Goal: Task Accomplishment & Management: Complete application form

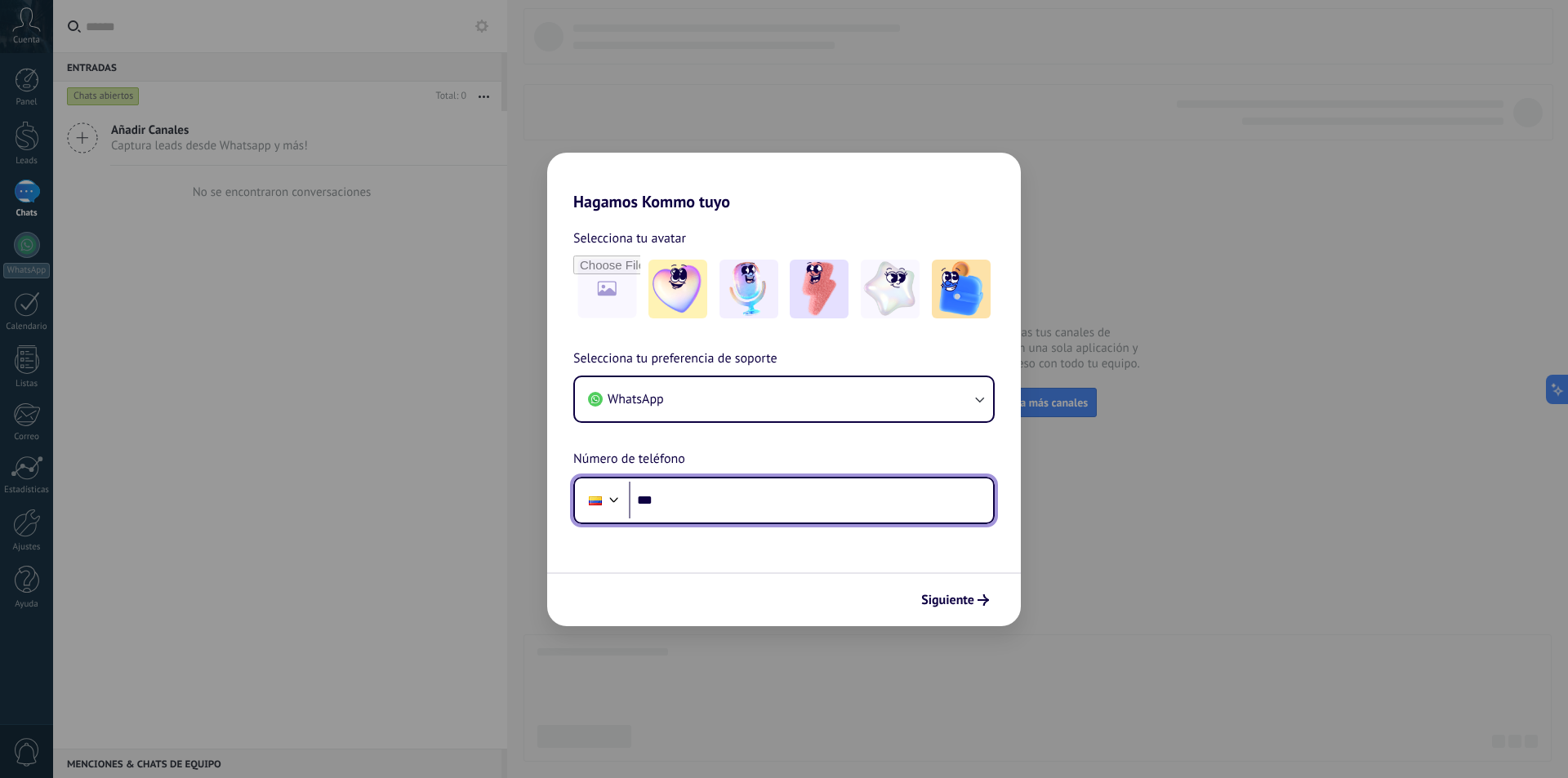
click at [722, 498] on input "***" at bounding box center [810, 500] width 364 height 38
type input "**********"
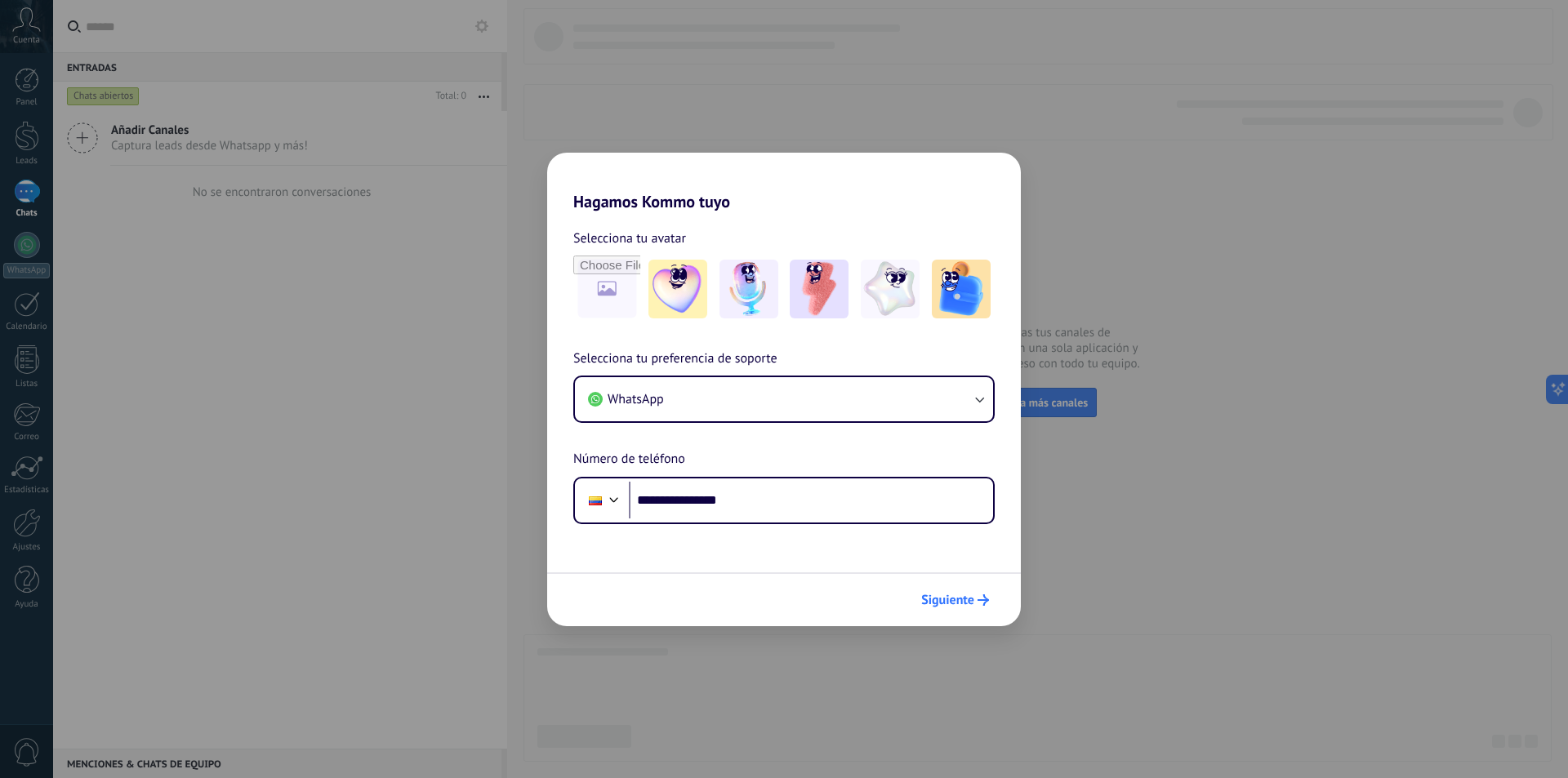
click at [975, 603] on span "Siguiente" at bounding box center [954, 600] width 68 height 11
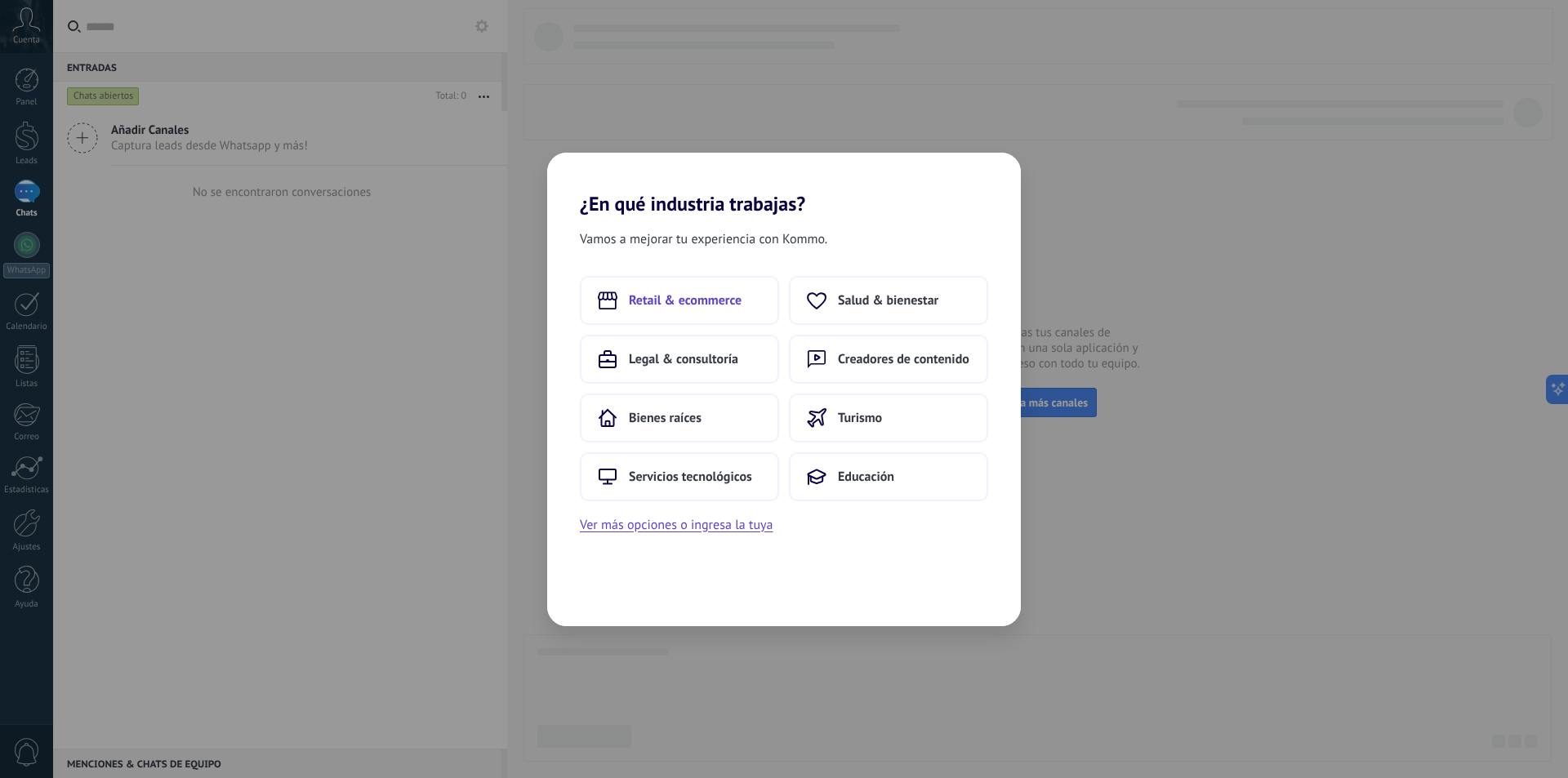
click at [695, 301] on span "Retail & ecommerce" at bounding box center [685, 300] width 113 height 17
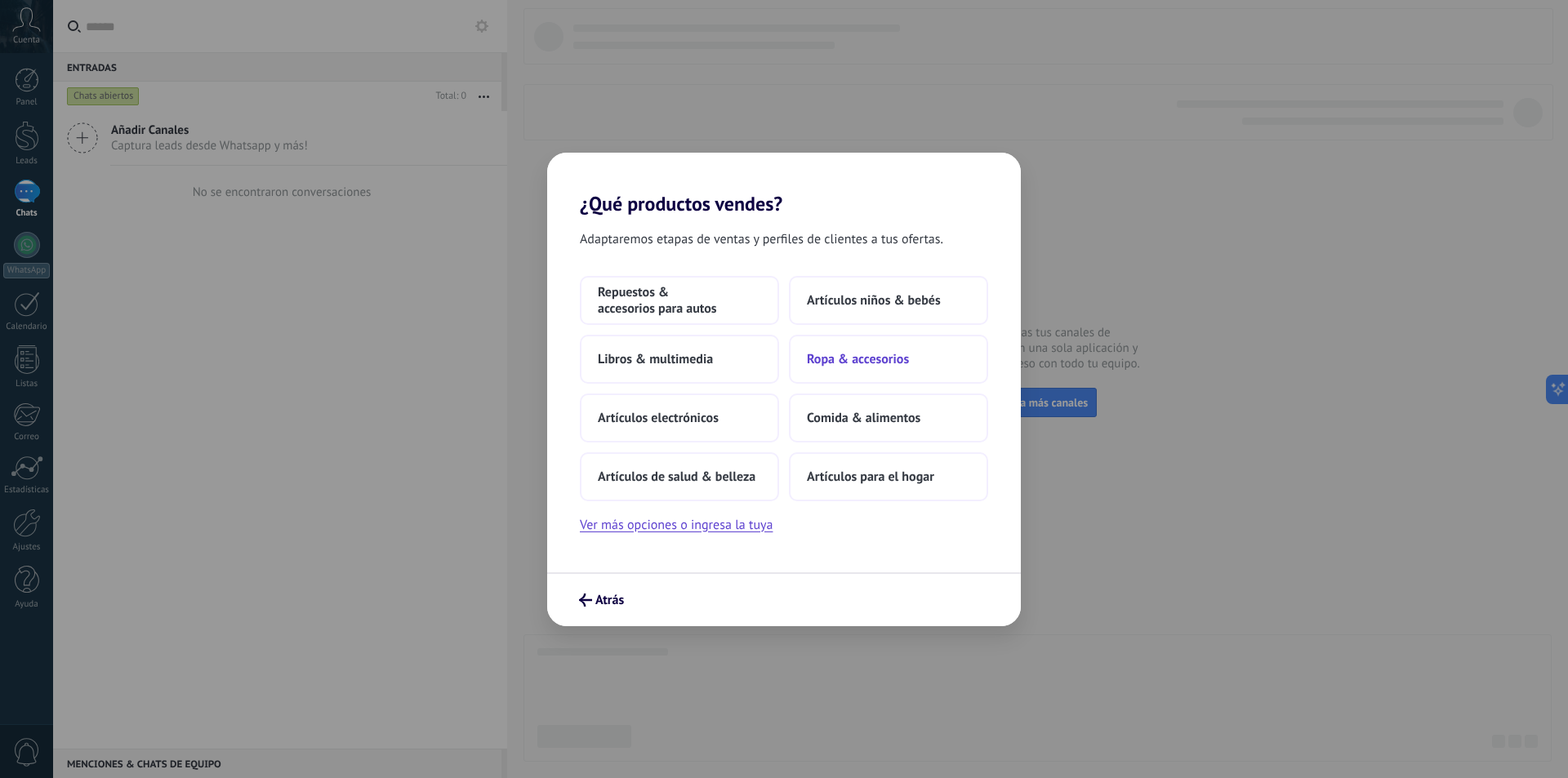
click at [879, 360] on span "Ropa & accesorios" at bounding box center [858, 359] width 102 height 17
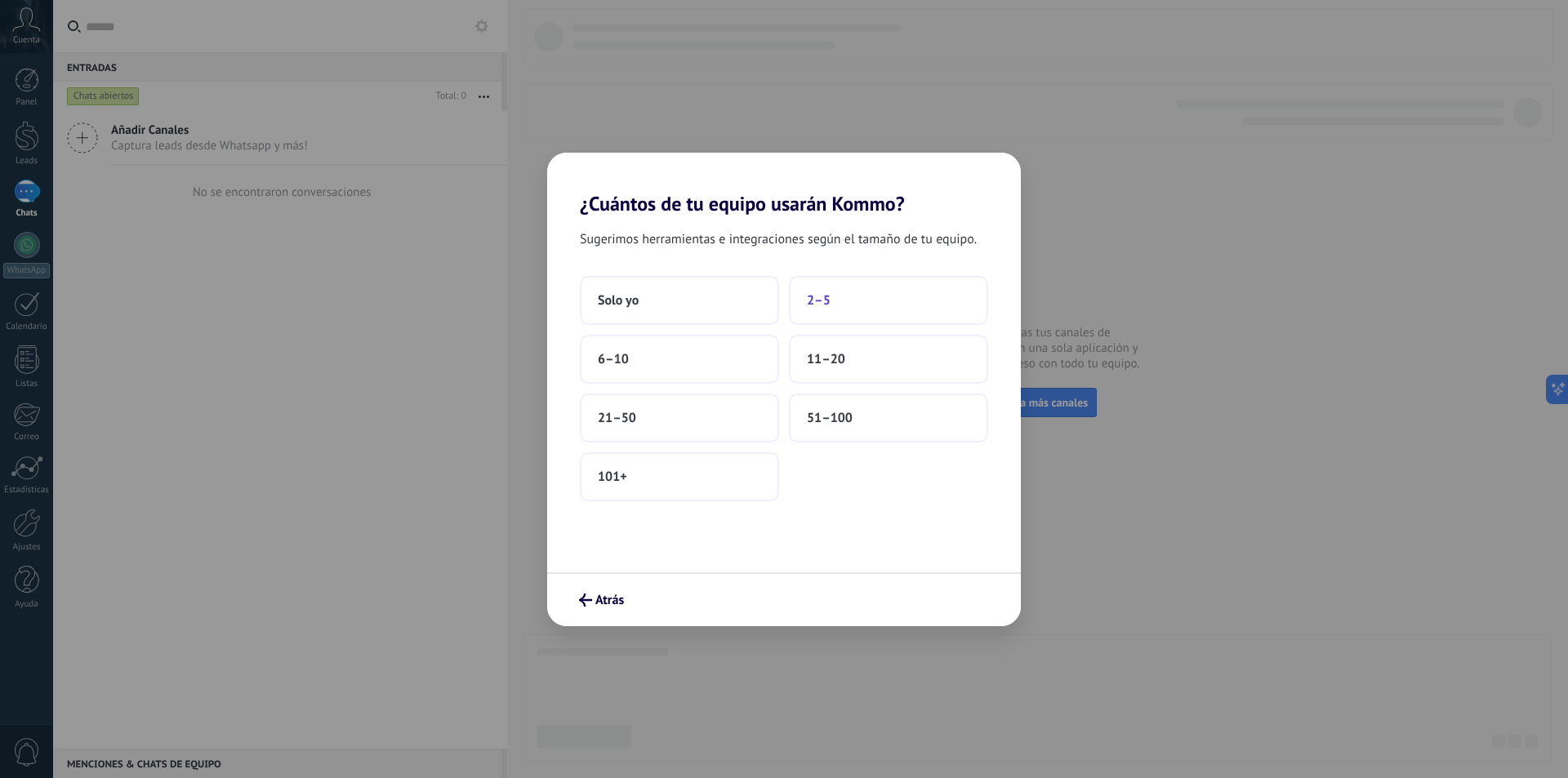
click at [809, 297] on span "2–5" at bounding box center [818, 300] width 24 height 17
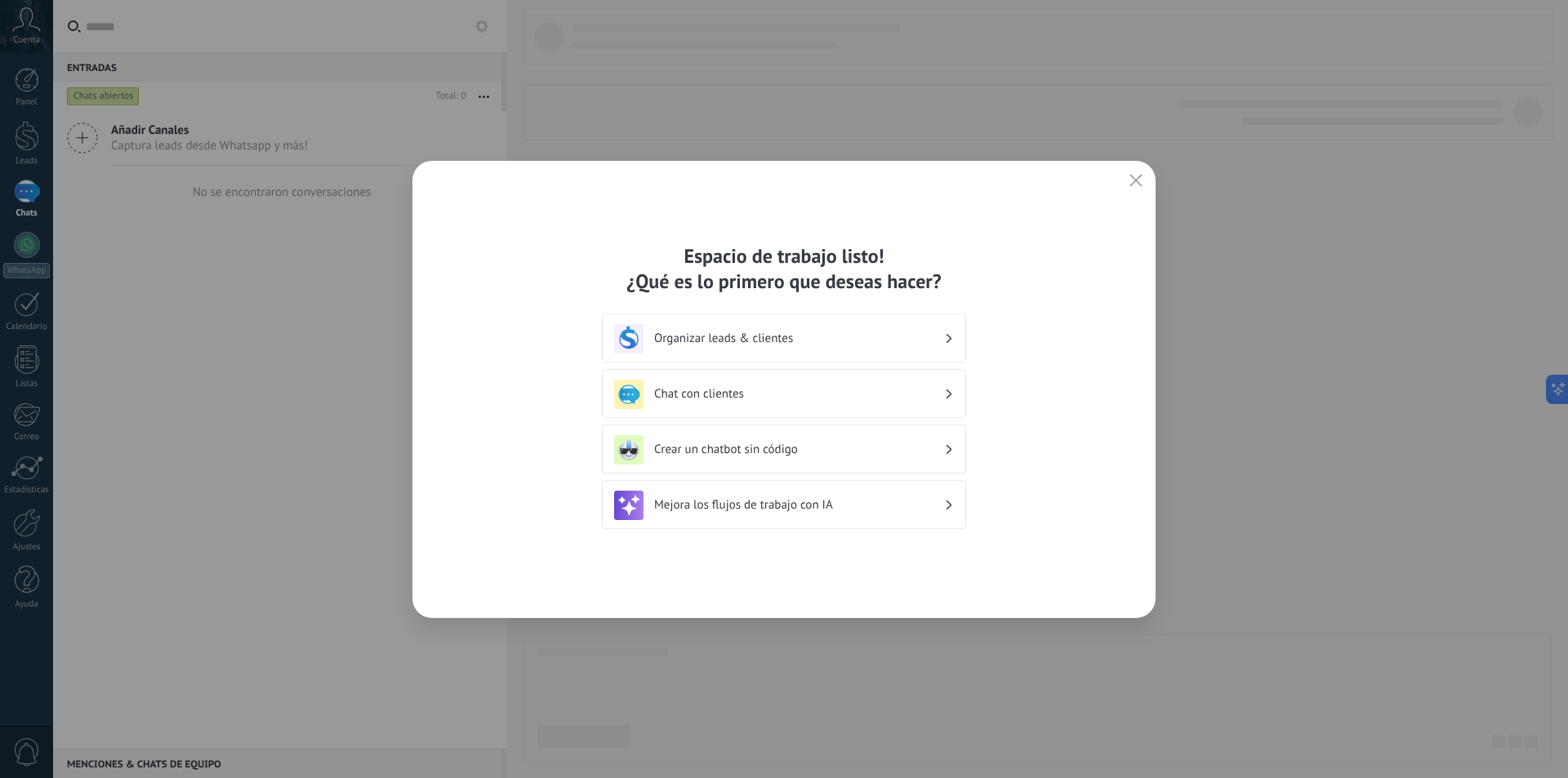
click at [749, 337] on h3 "Organizar leads & clientes" at bounding box center [799, 339] width 290 height 16
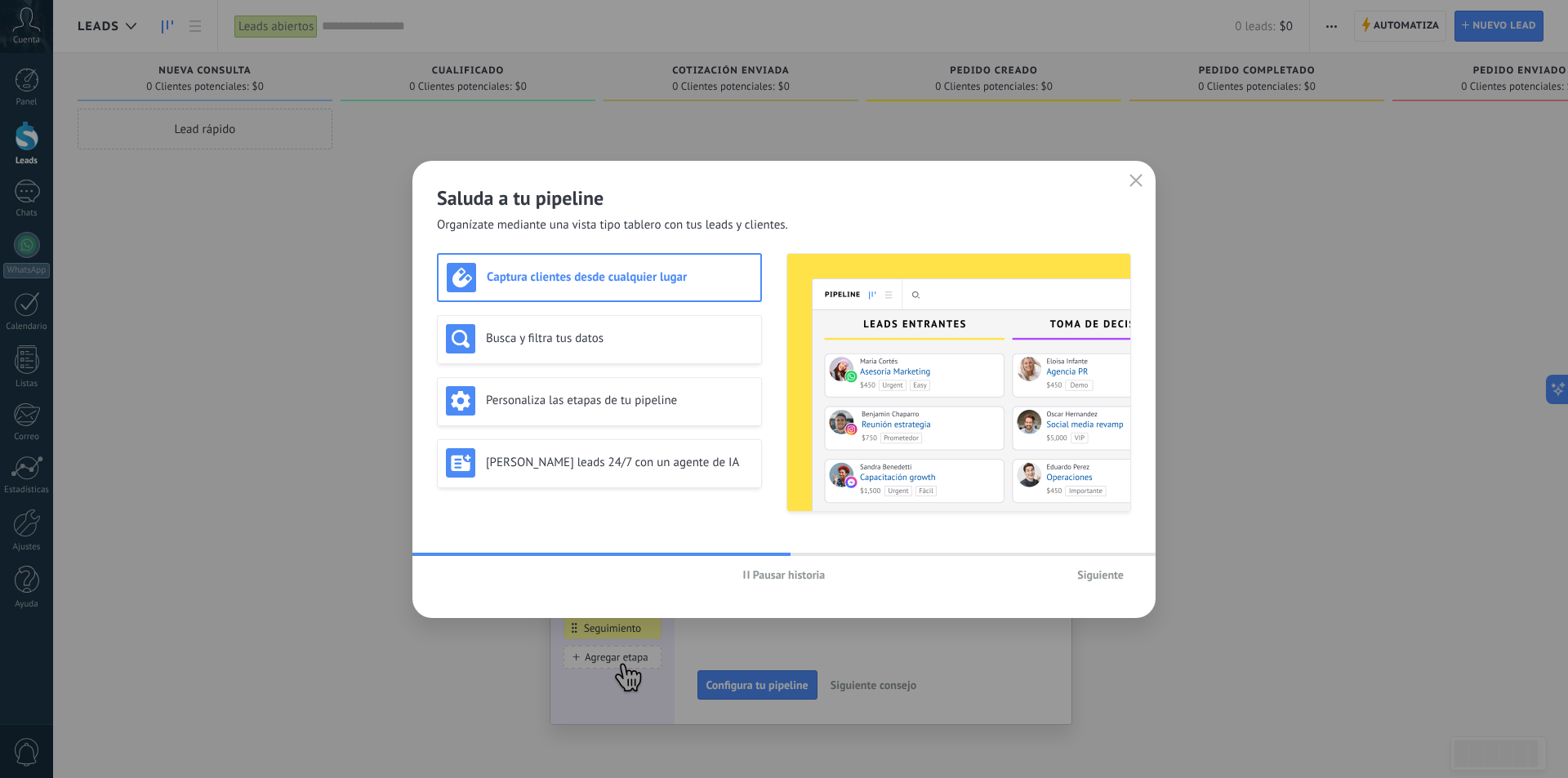
click at [747, 575] on use "button" at bounding box center [745, 575] width 6 height 8
click at [565, 334] on h3 "Busca y filtra tus datos" at bounding box center [619, 339] width 267 height 16
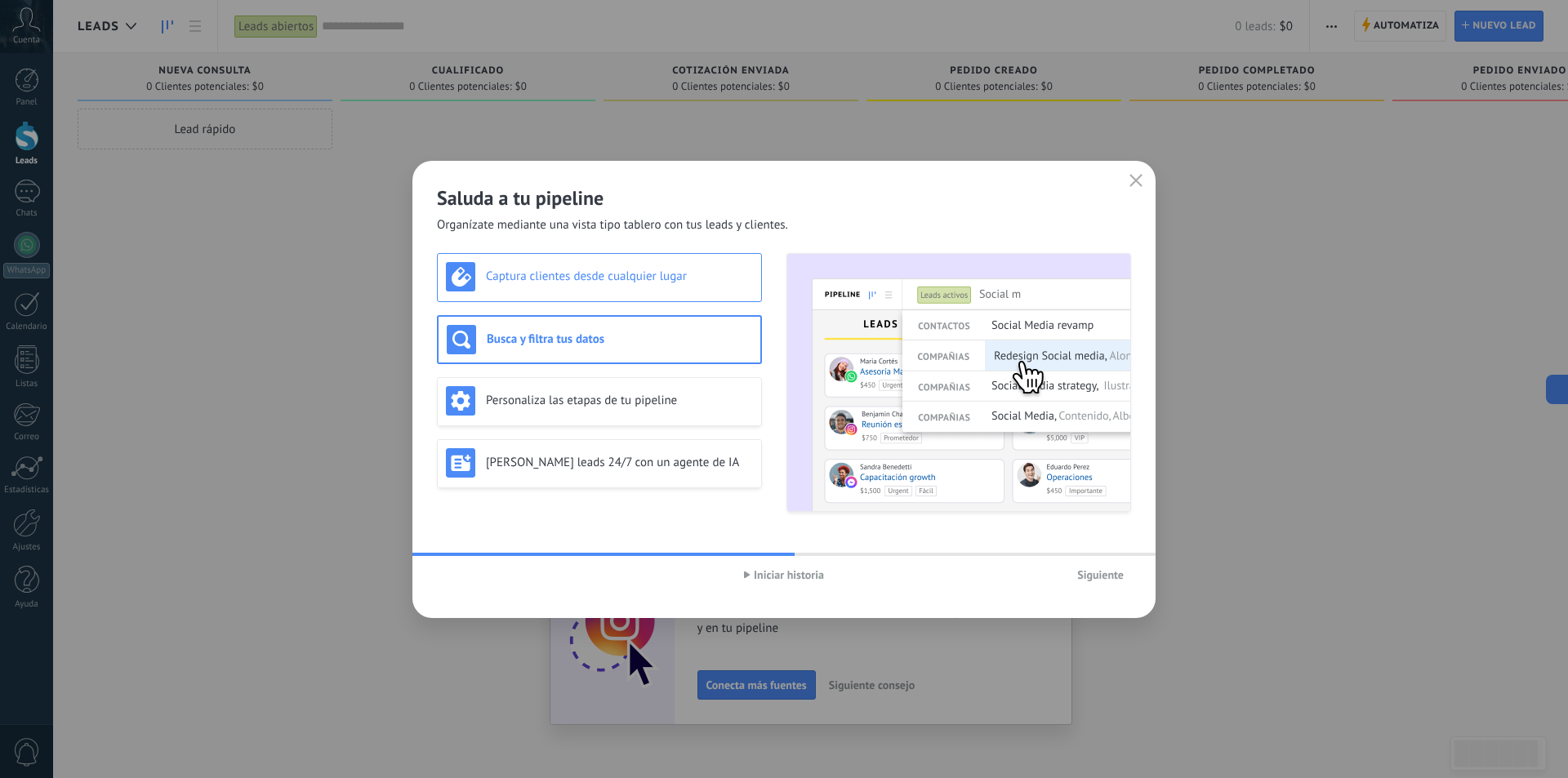
click at [597, 279] on h3 "Captura clientes desde cualquier lugar" at bounding box center [619, 276] width 267 height 16
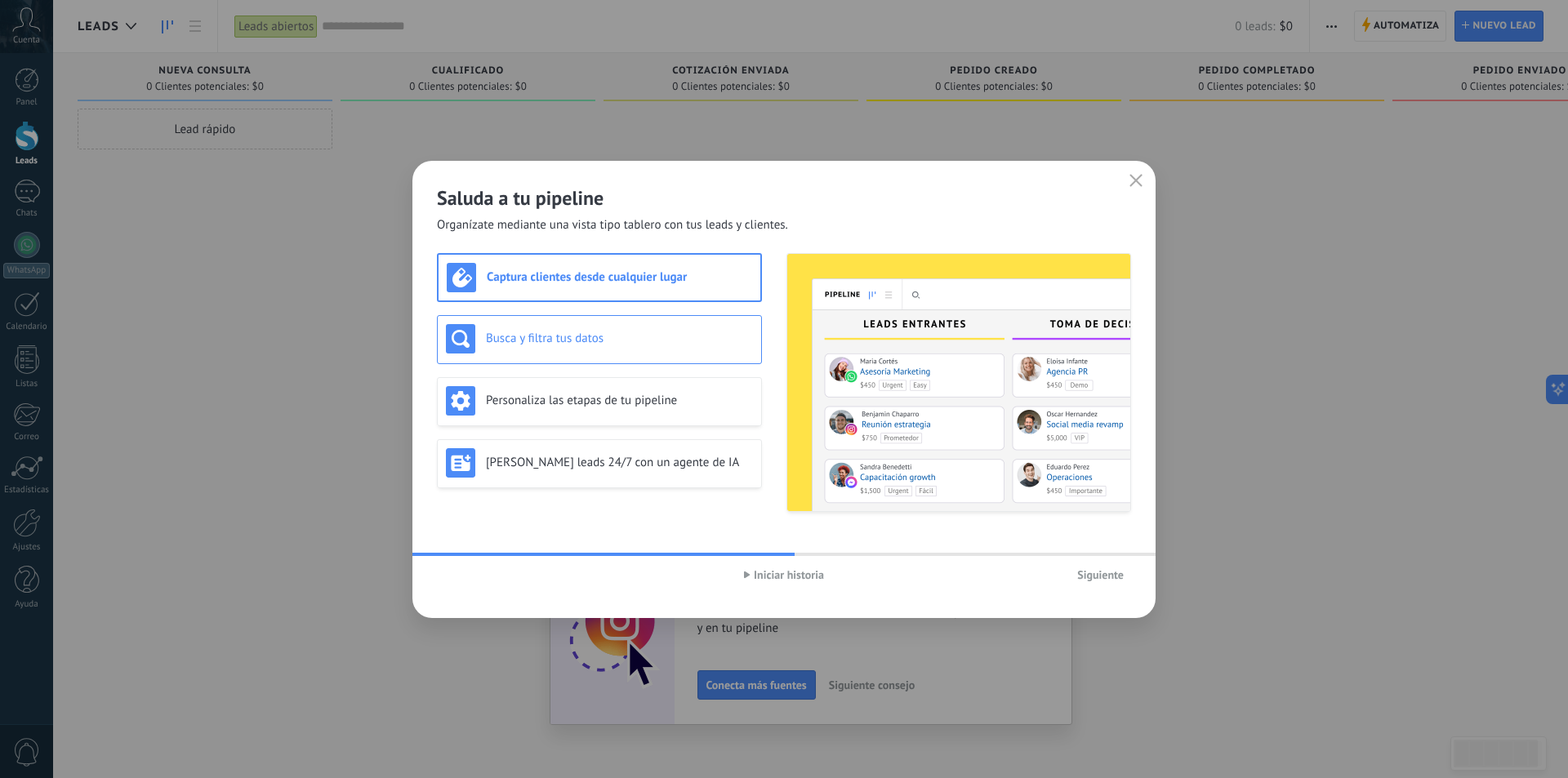
click at [605, 357] on div "Busca y filtra tus datos" at bounding box center [599, 339] width 325 height 49
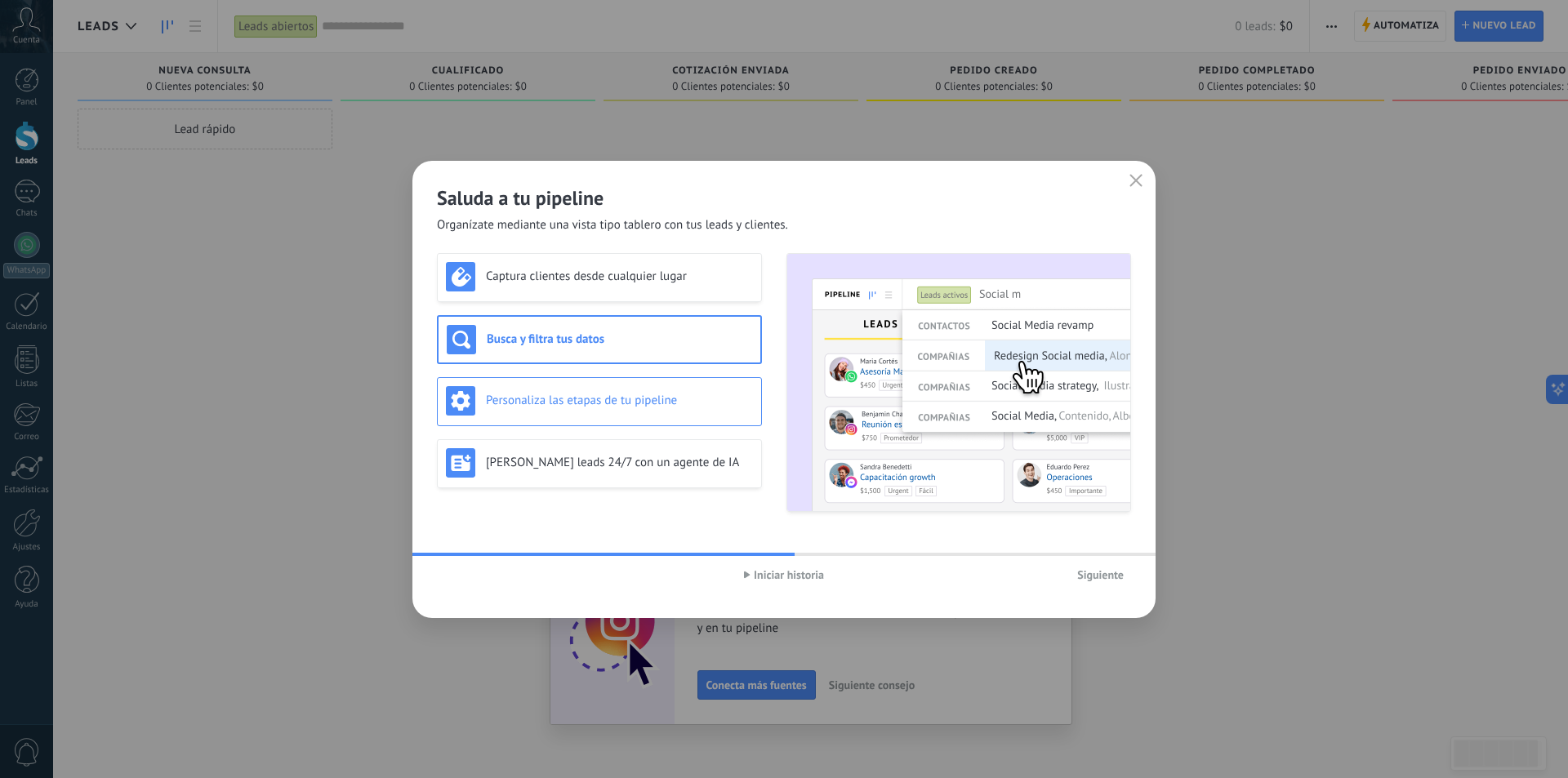
click at [582, 417] on div "Personaliza las etapas de tu pipeline" at bounding box center [599, 402] width 325 height 49
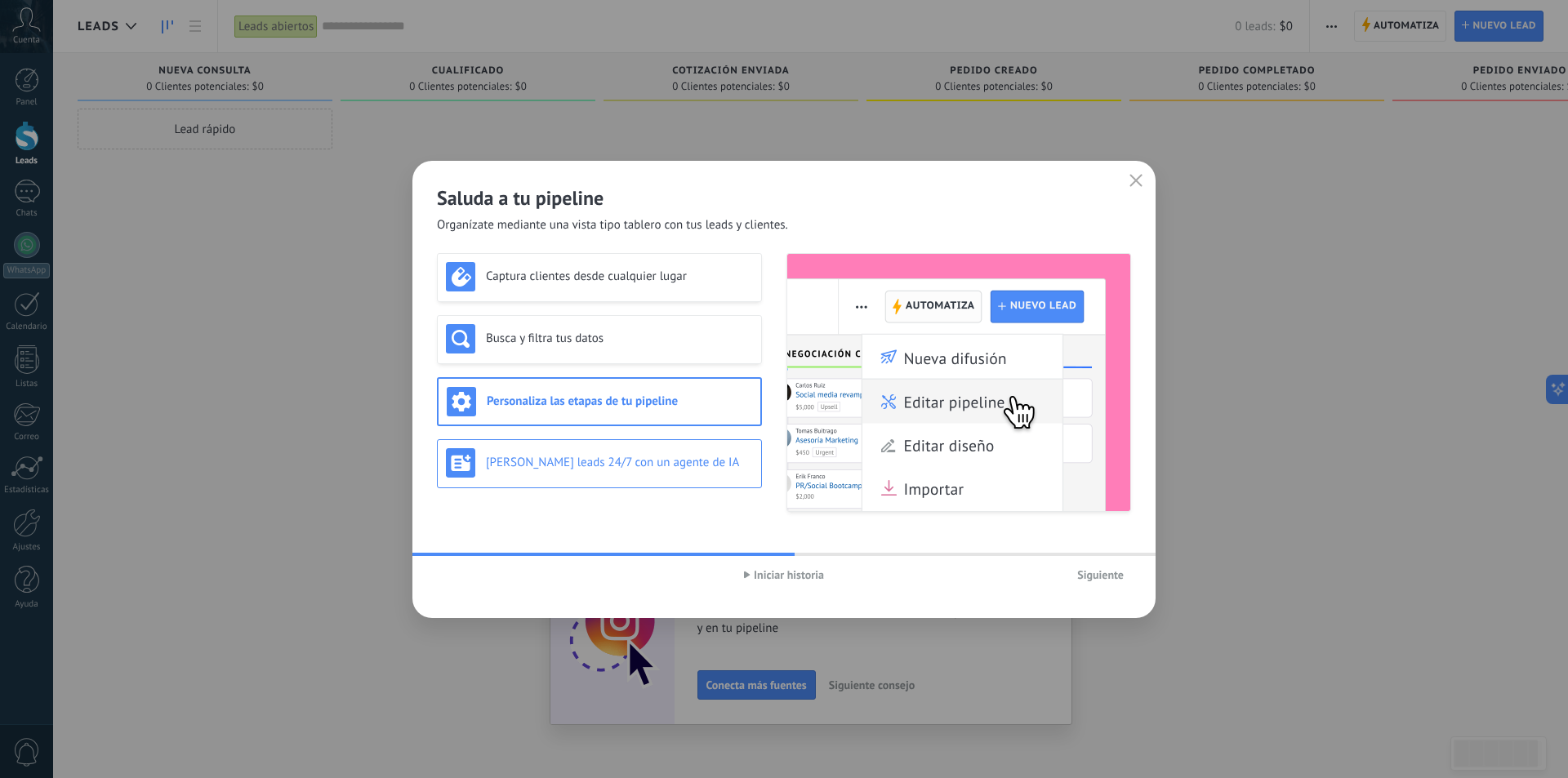
click at [625, 468] on h3 "[PERSON_NAME] leads 24/7 con un agente de IA" at bounding box center [619, 463] width 267 height 16
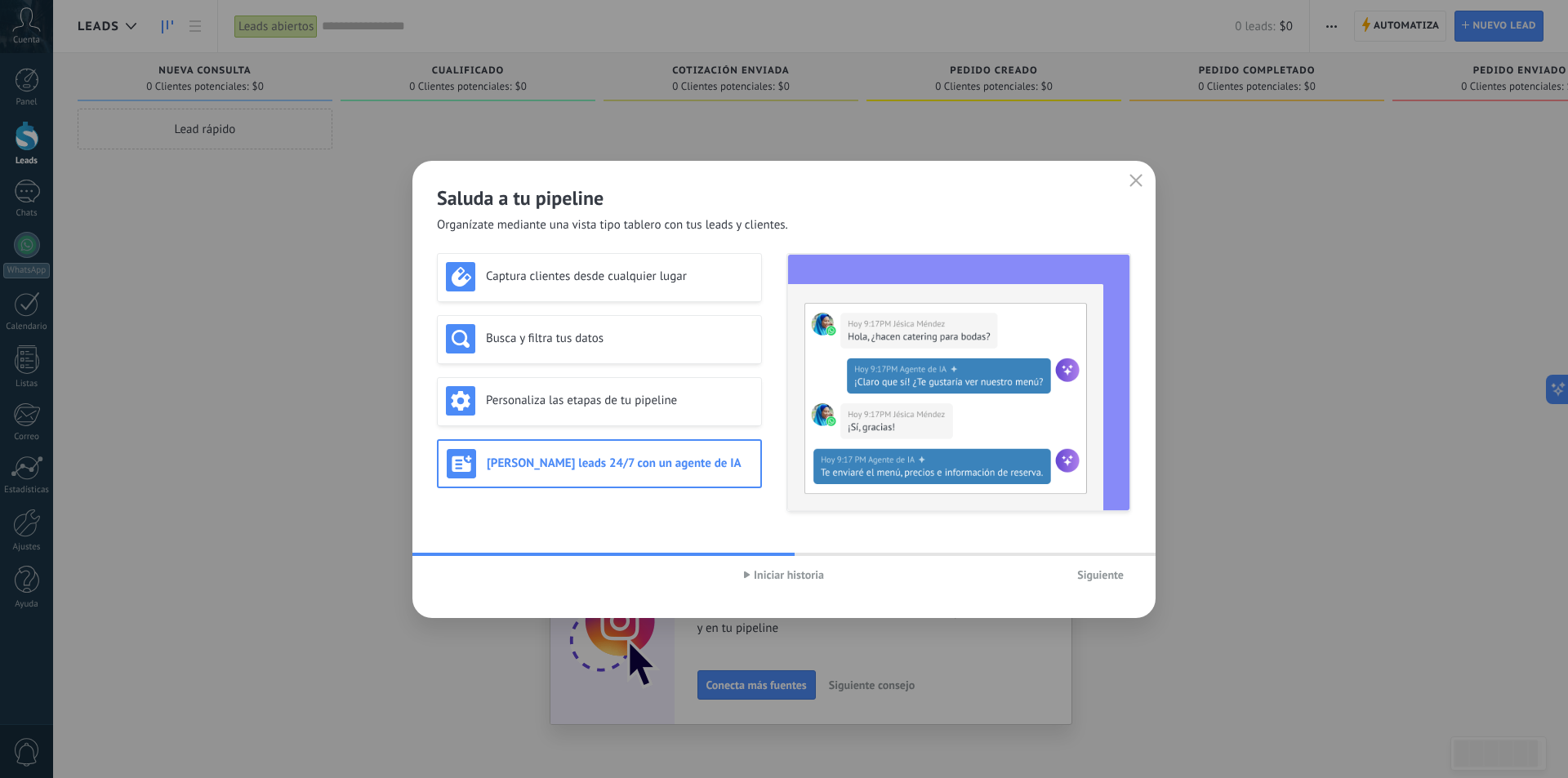
click at [1134, 175] on icon "button" at bounding box center [1136, 180] width 13 height 13
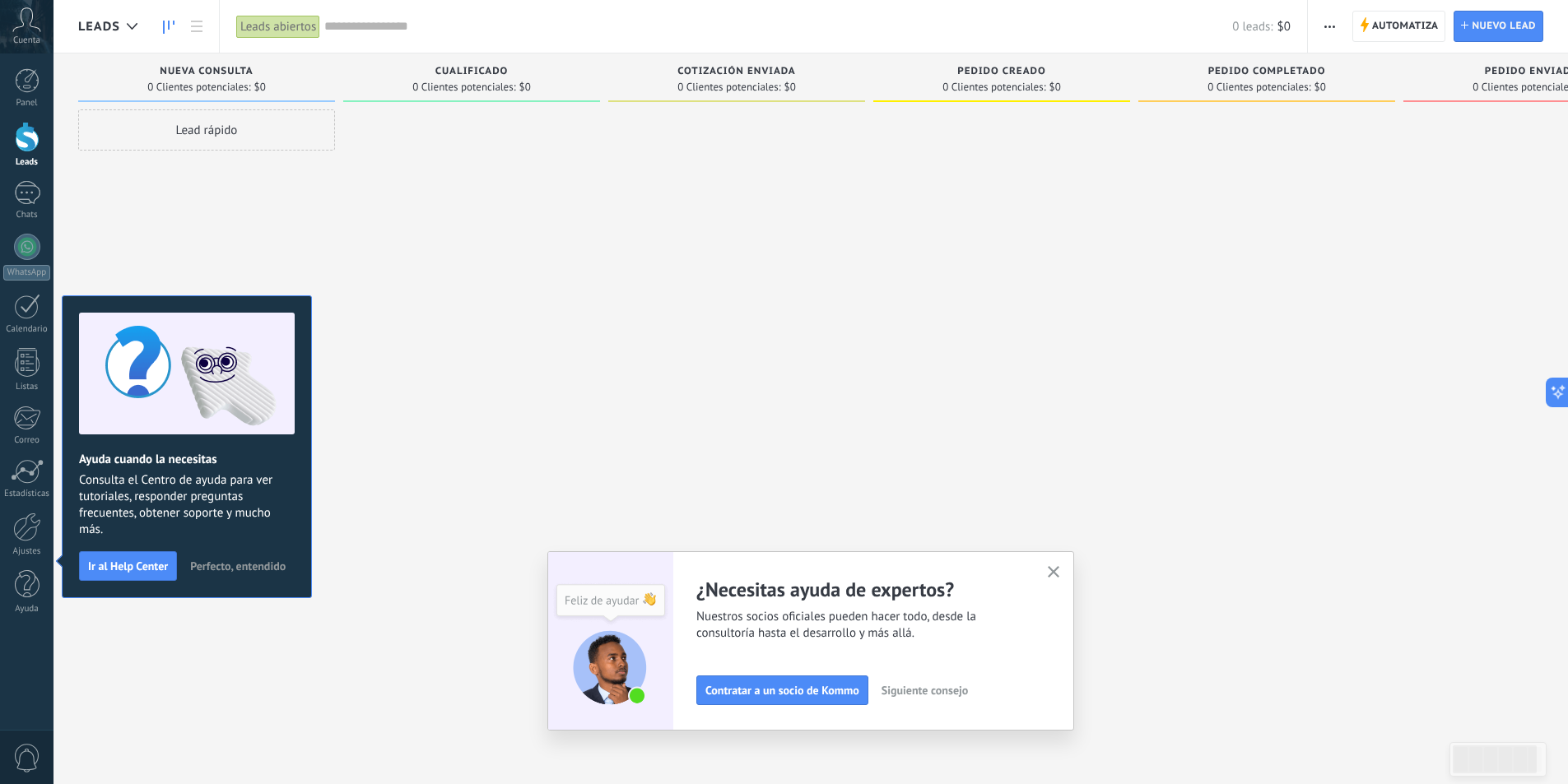
click at [1326, 17] on span "button" at bounding box center [1329, 26] width 11 height 31
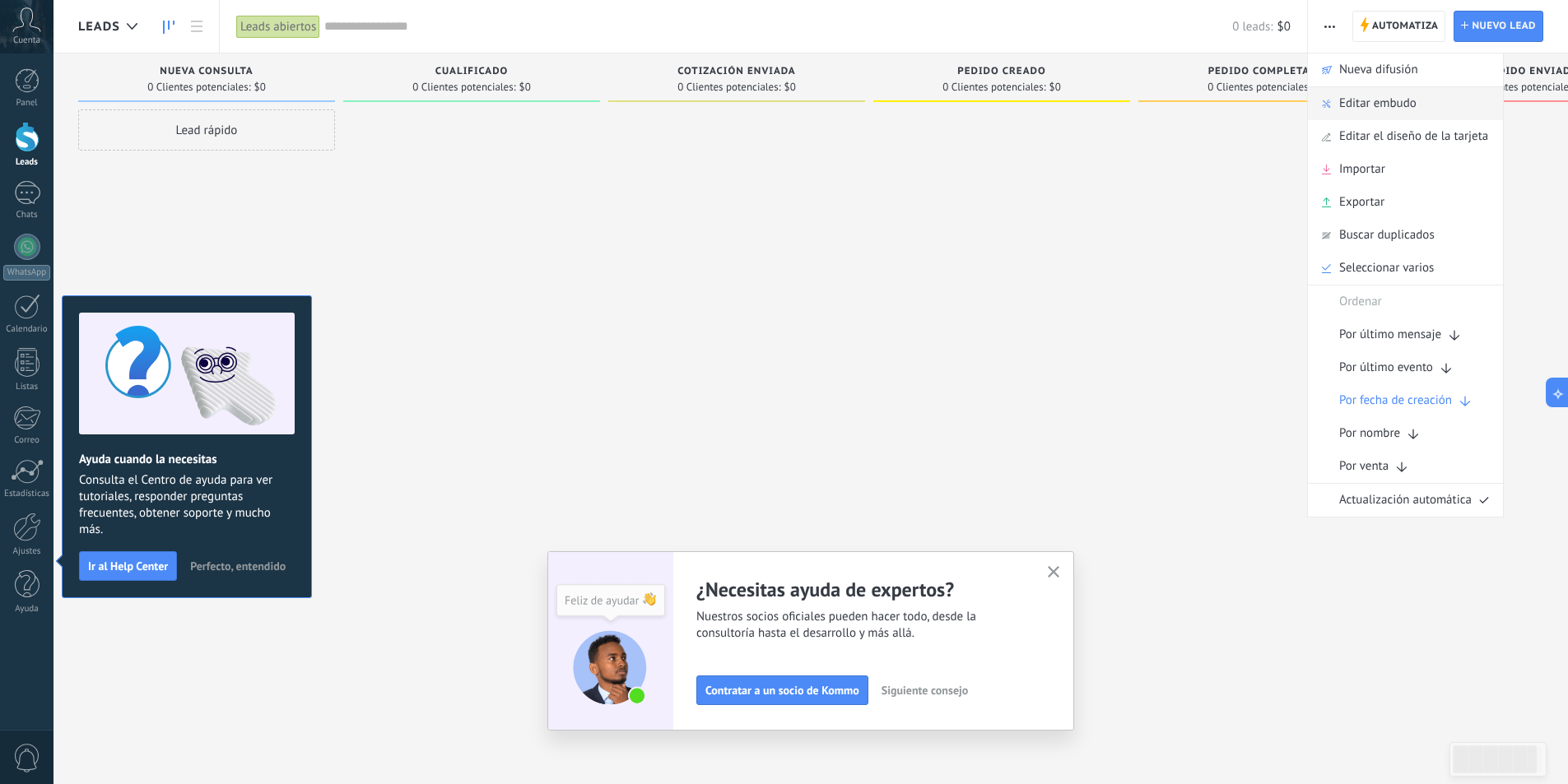
click at [1377, 102] on span "Editar embudo" at bounding box center [1378, 103] width 78 height 33
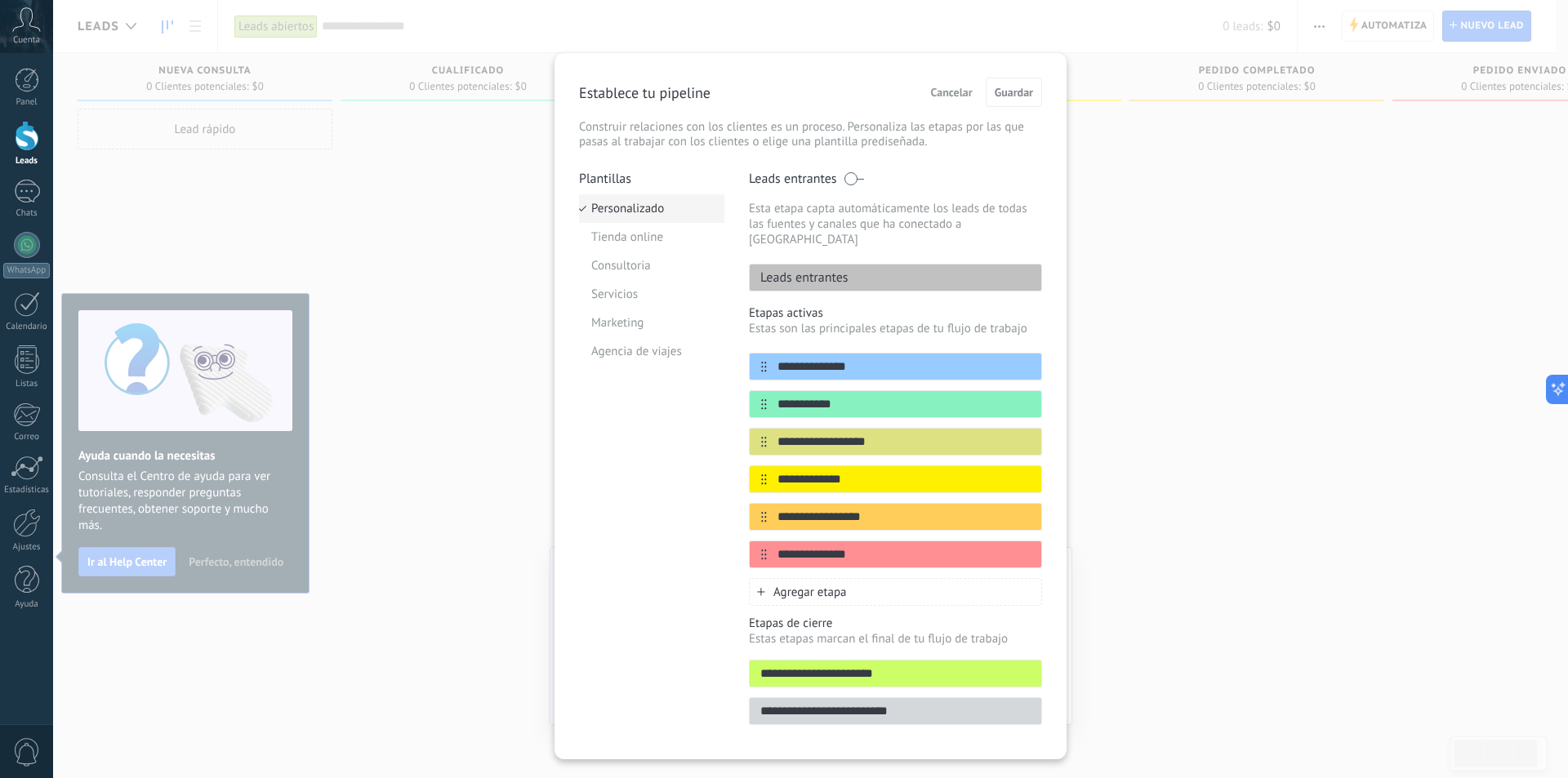
click at [631, 211] on li "Personalizado" at bounding box center [652, 209] width 146 height 29
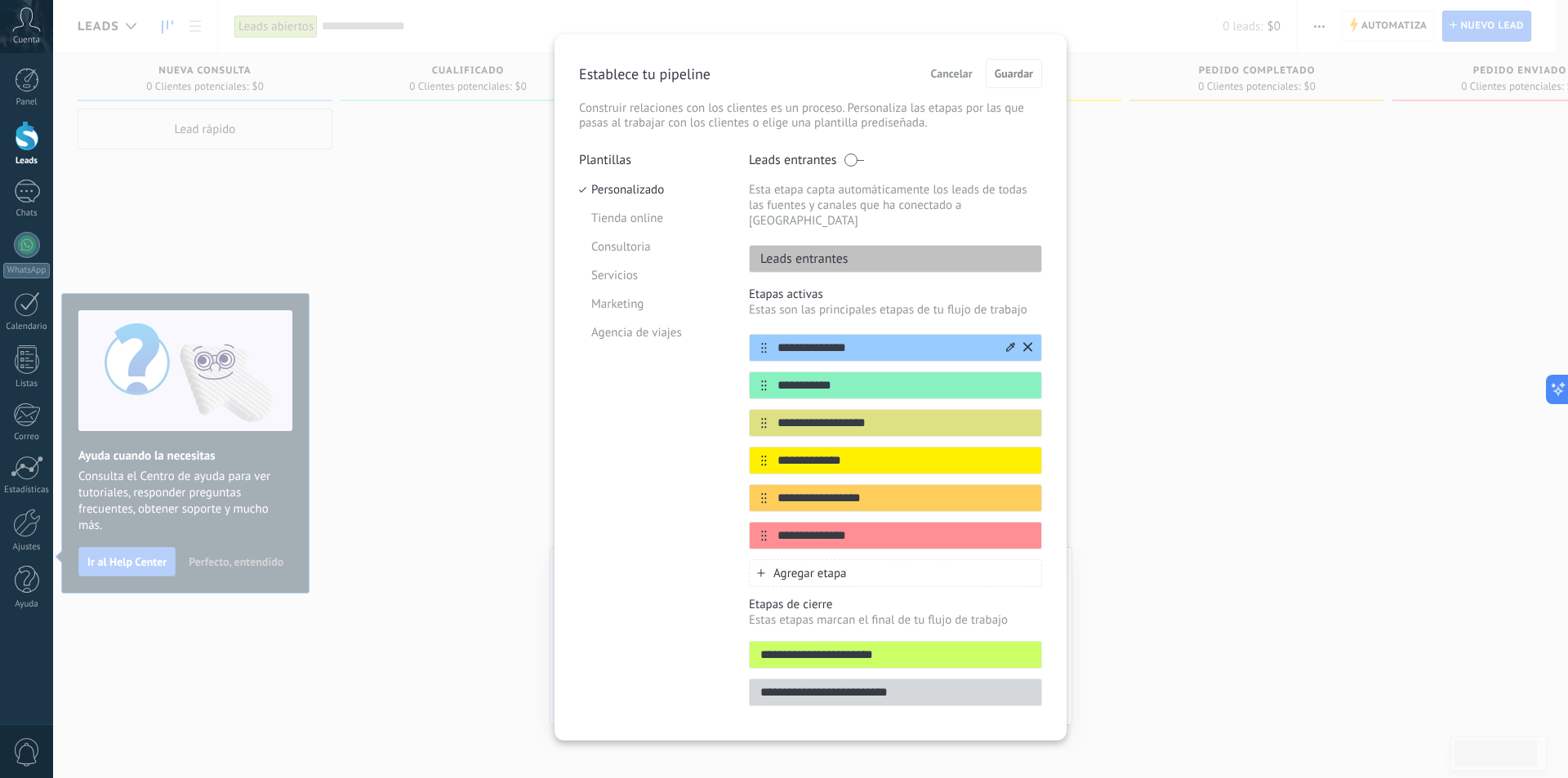
drag, startPoint x: 860, startPoint y: 330, endPoint x: 769, endPoint y: 336, distance: 91.2
click at [769, 339] on input "**********" at bounding box center [885, 348] width 237 height 18
click at [945, 76] on span "Cancelar" at bounding box center [951, 73] width 41 height 11
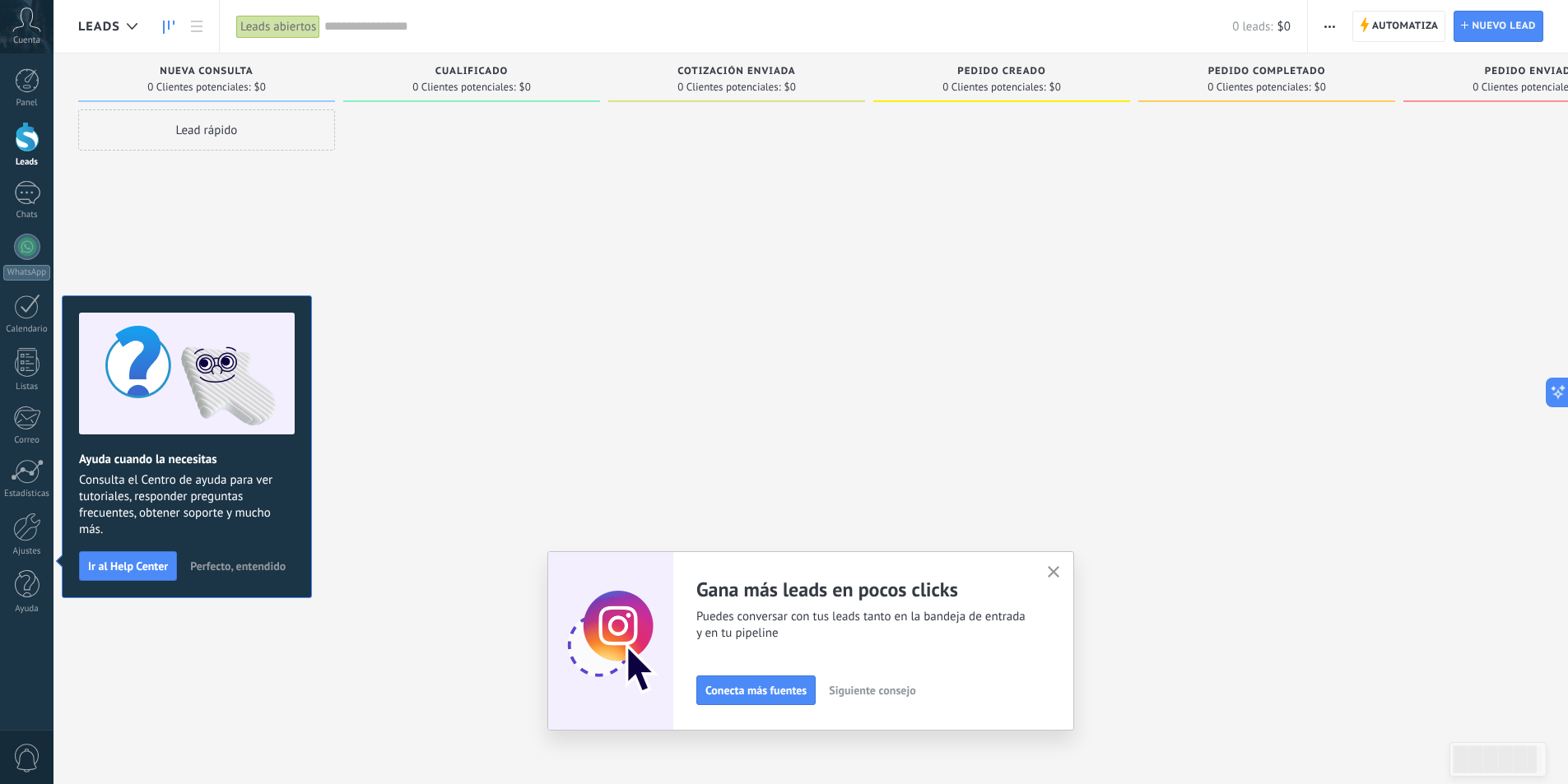
click at [1051, 577] on button "button" at bounding box center [1054, 573] width 20 height 22
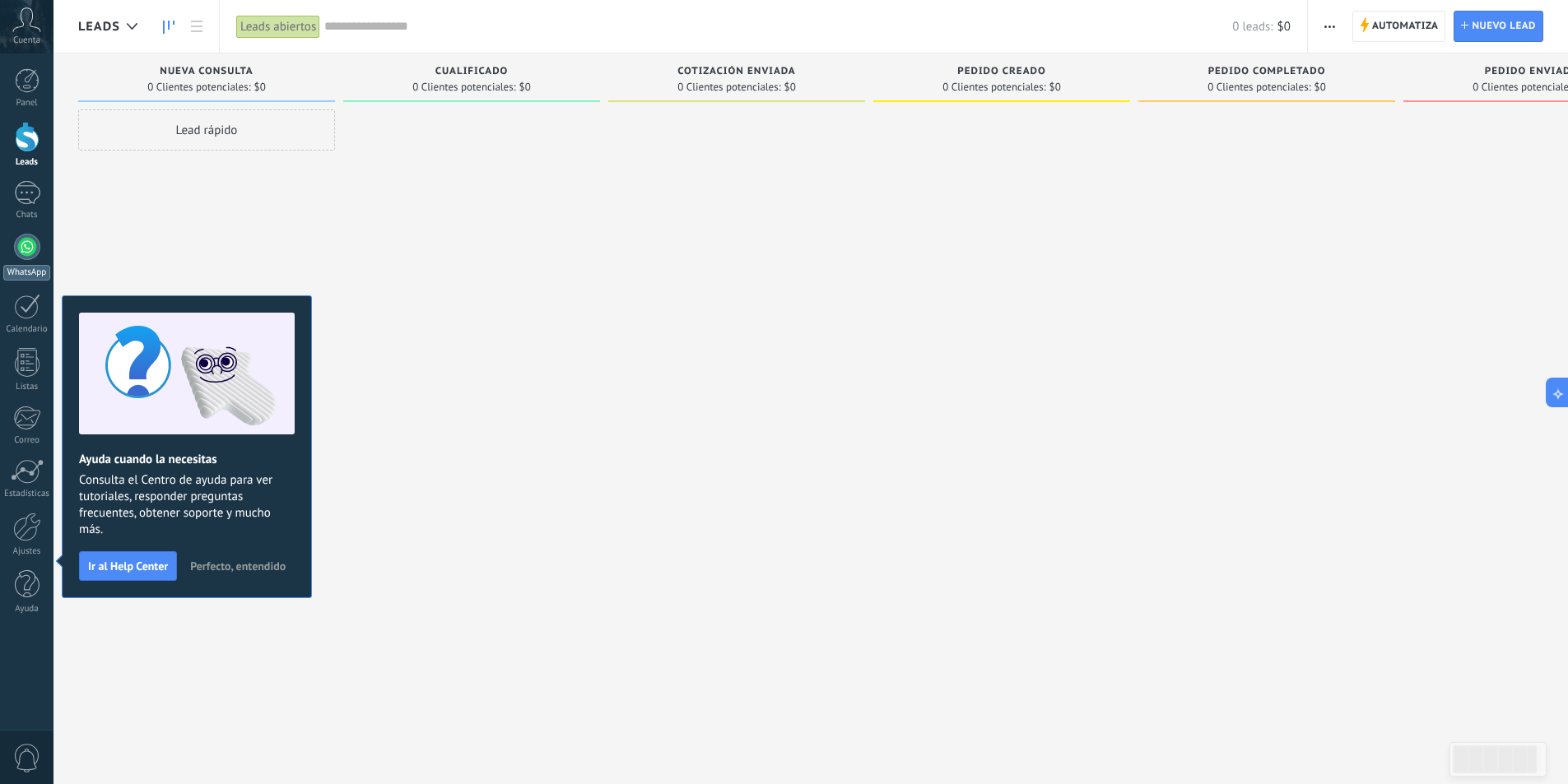
click at [22, 251] on div at bounding box center [27, 247] width 27 height 27
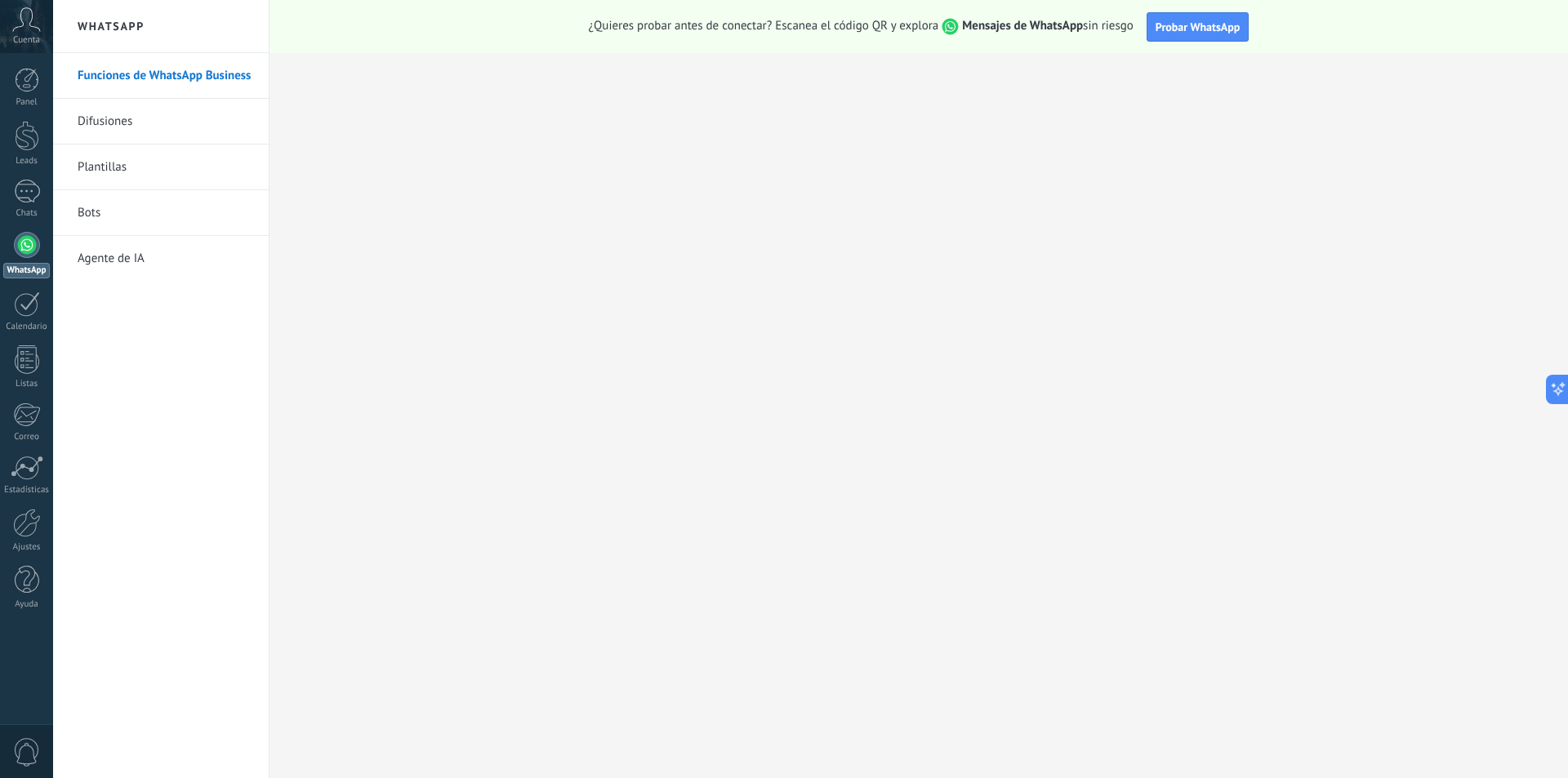
click at [163, 116] on link "Difusiones" at bounding box center [164, 122] width 175 height 46
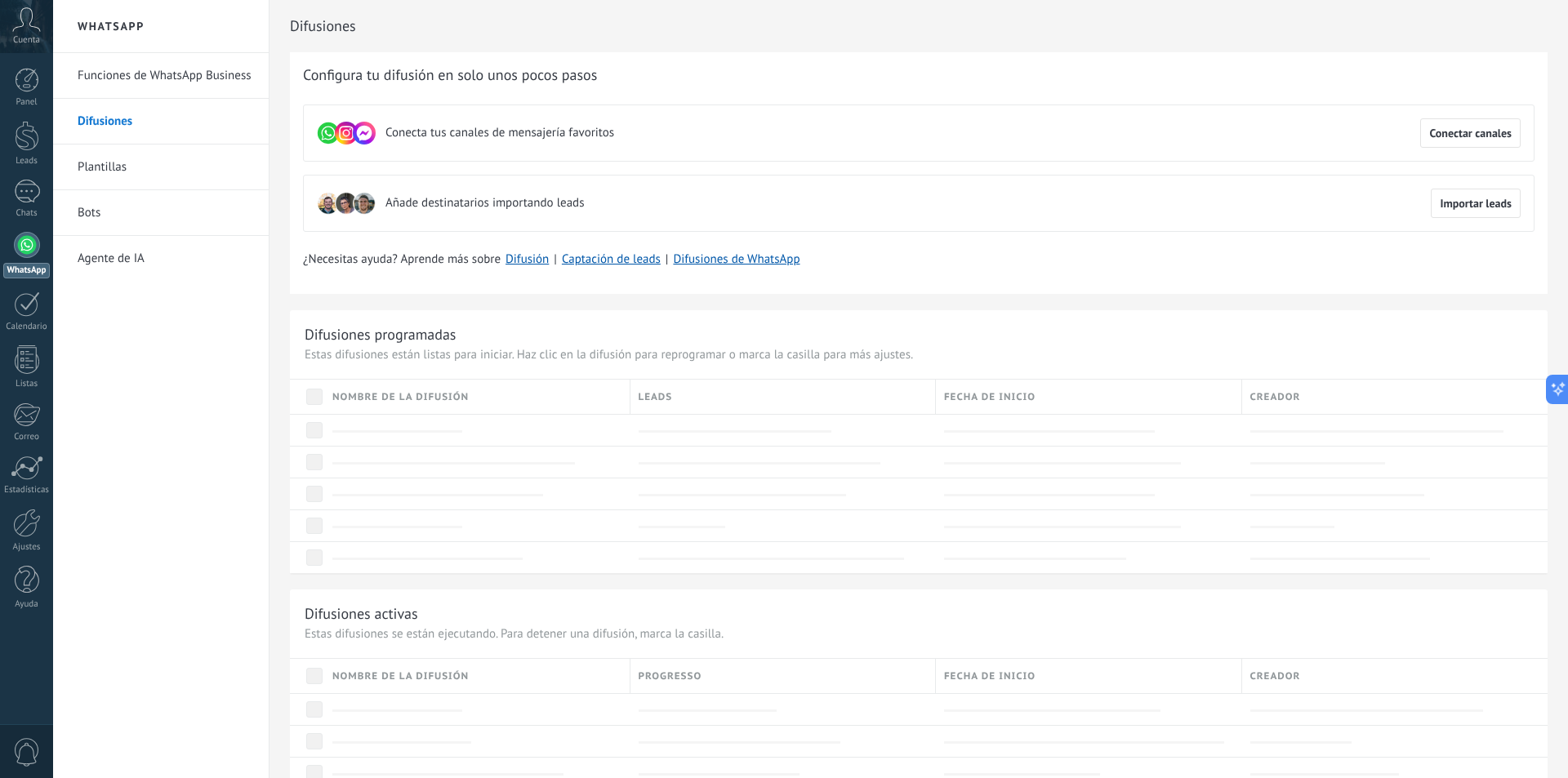
click at [30, 39] on span "Cuenta" at bounding box center [26, 40] width 27 height 11
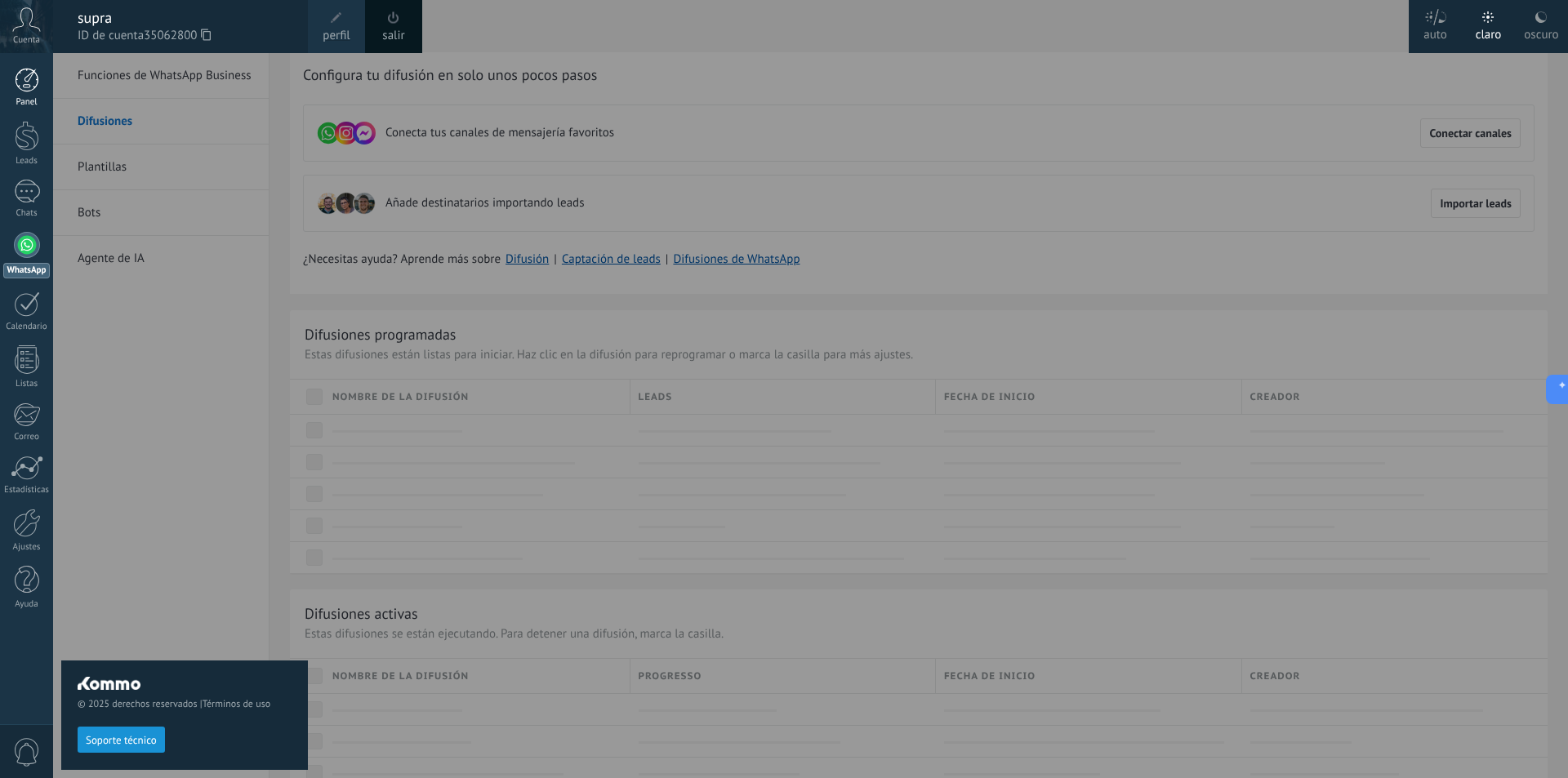
click at [22, 93] on link "Panel" at bounding box center [26, 88] width 53 height 40
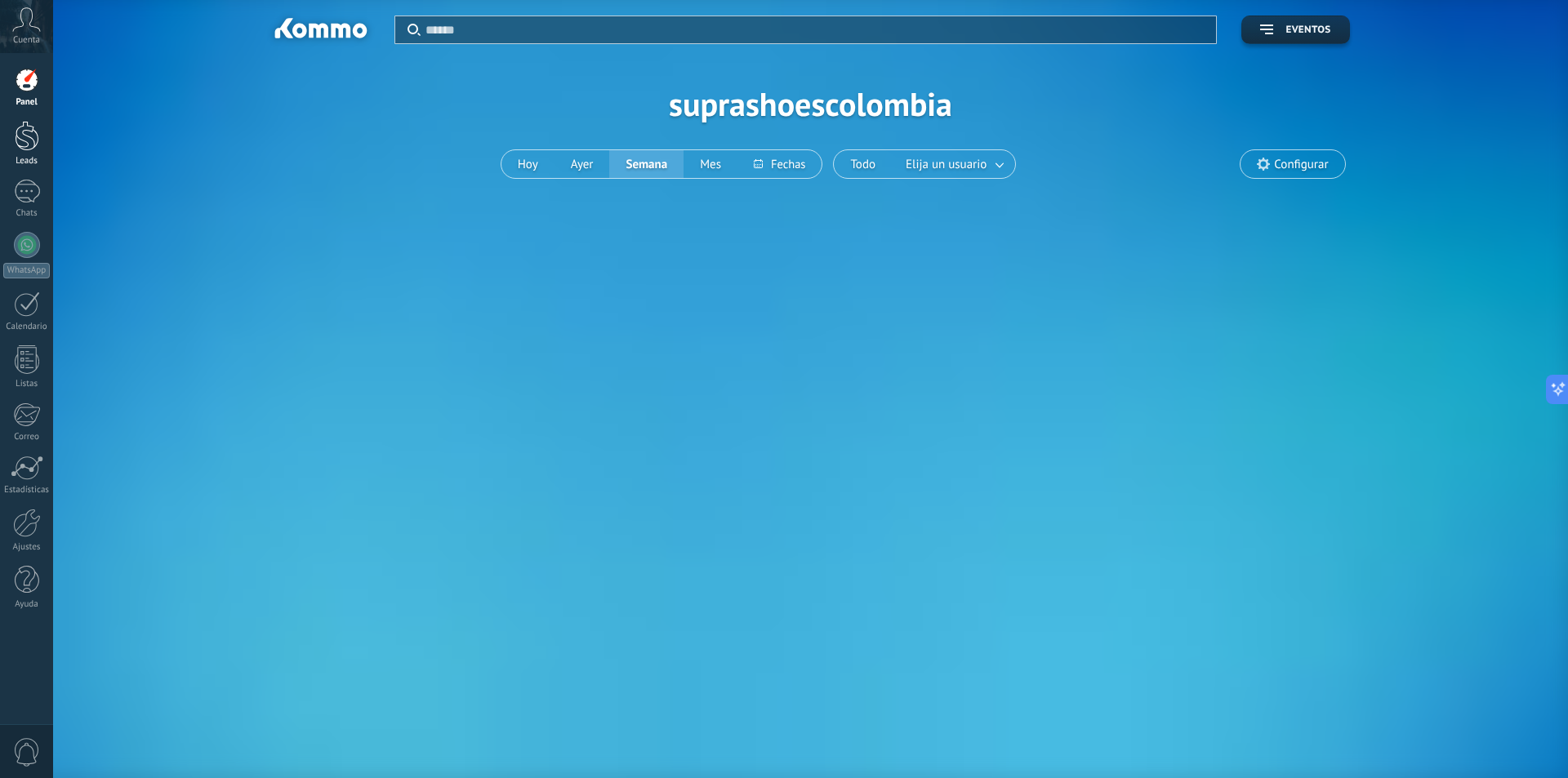
click at [27, 141] on div at bounding box center [27, 136] width 25 height 30
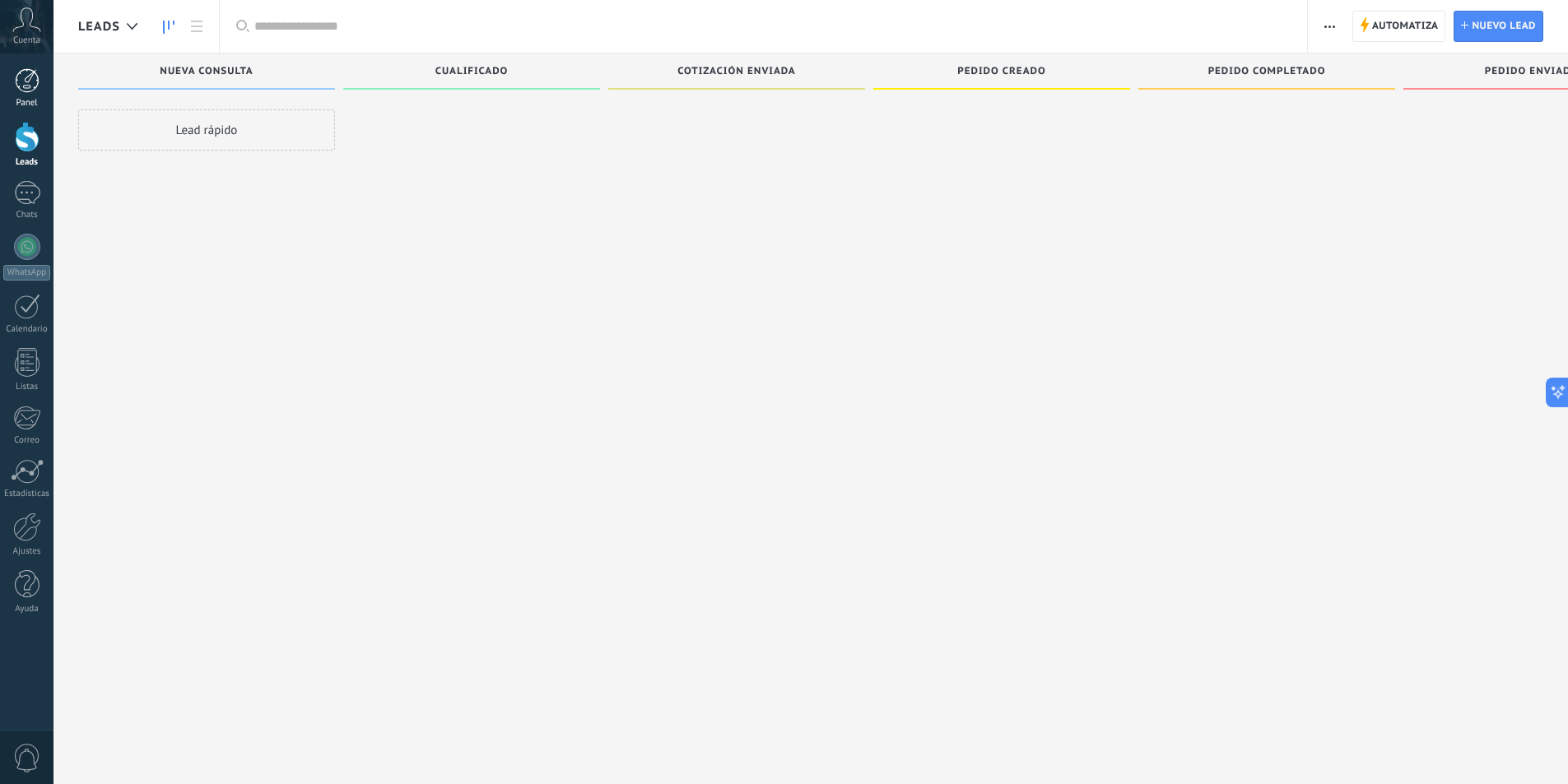
click at [28, 86] on div at bounding box center [27, 80] width 25 height 25
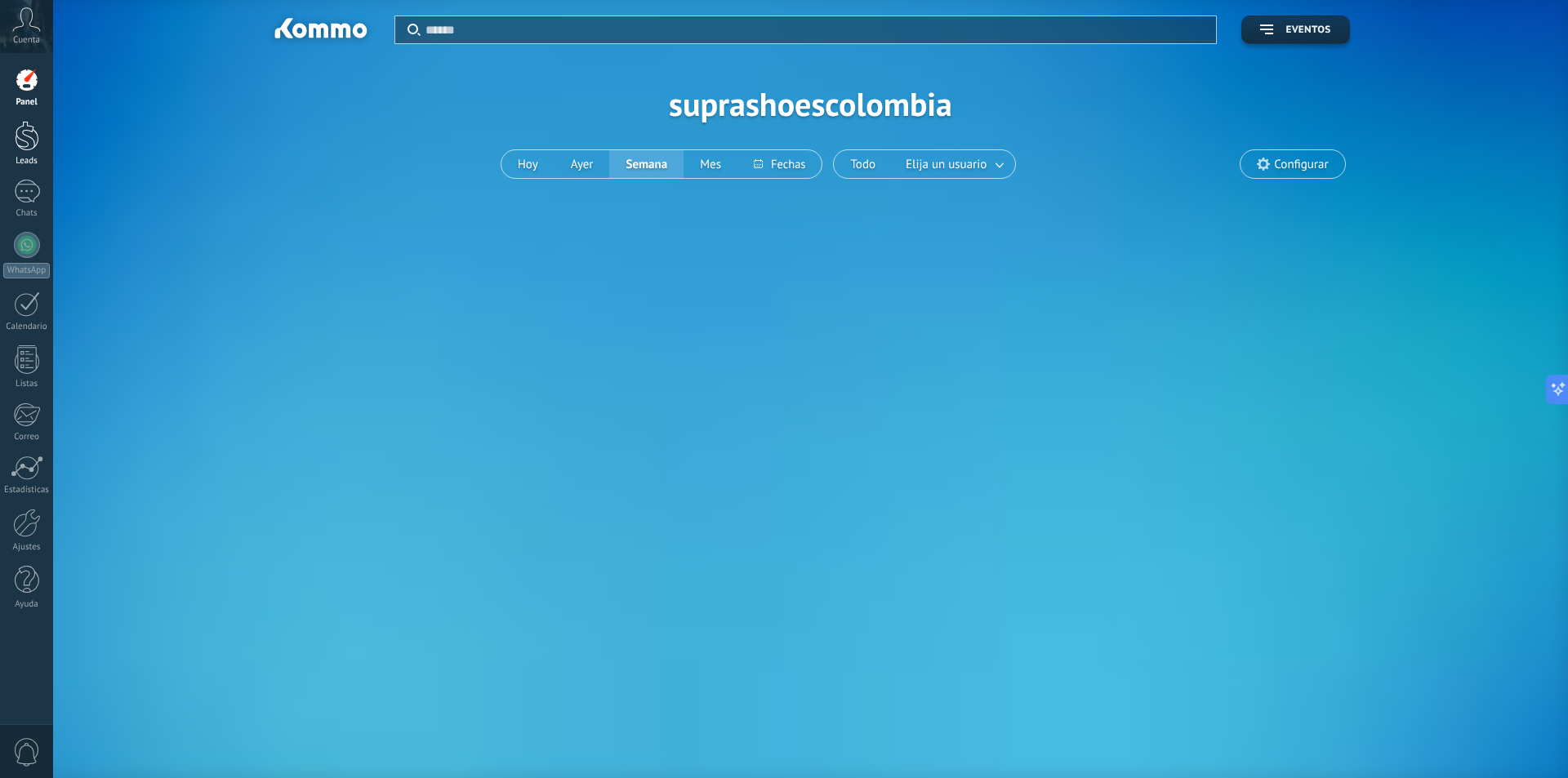
click at [18, 142] on div at bounding box center [27, 136] width 25 height 30
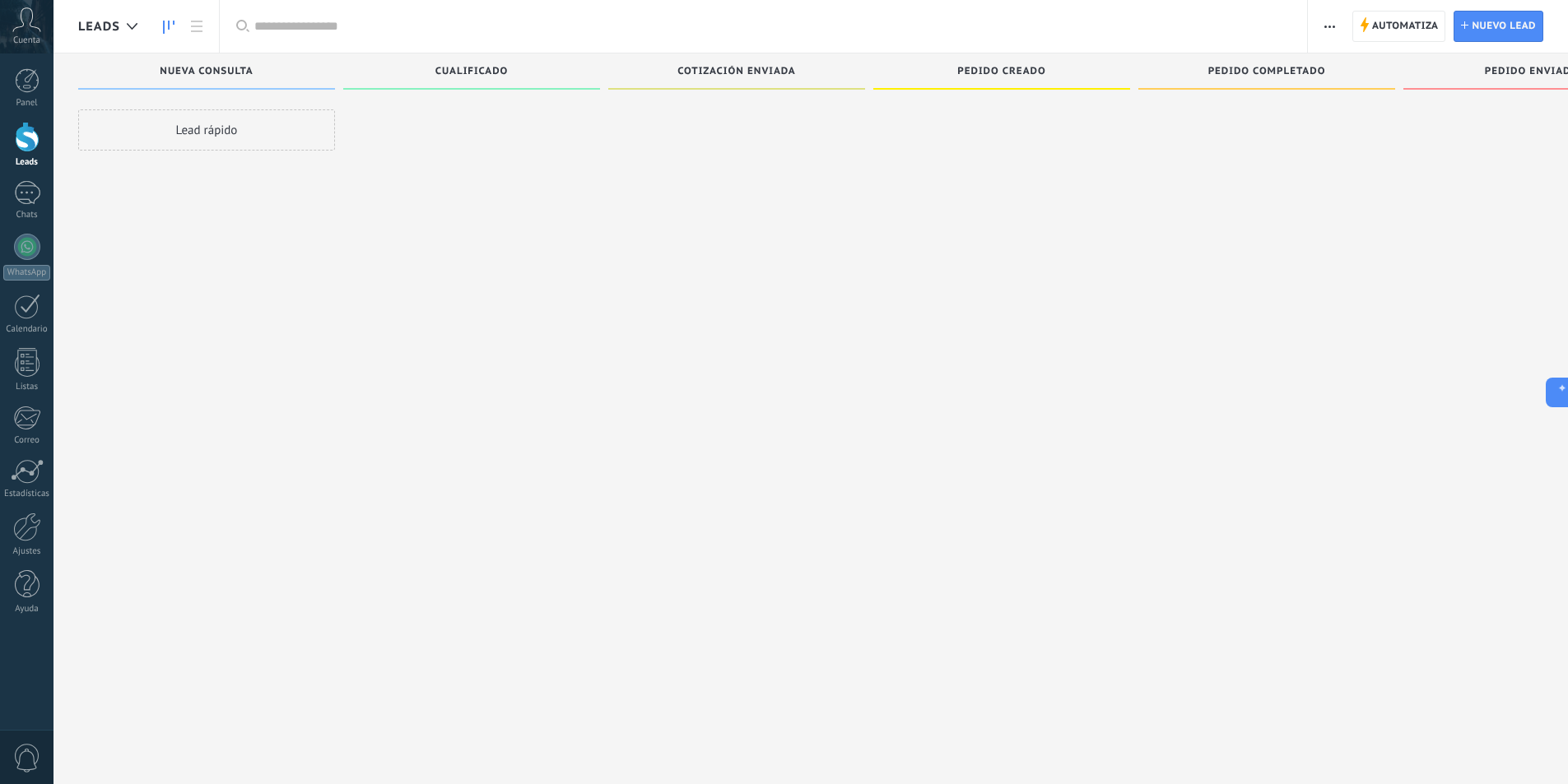
click at [263, 131] on div "Lead rápido" at bounding box center [206, 130] width 257 height 42
click at [1521, 36] on span "Nuevo lead" at bounding box center [1503, 27] width 65 height 30
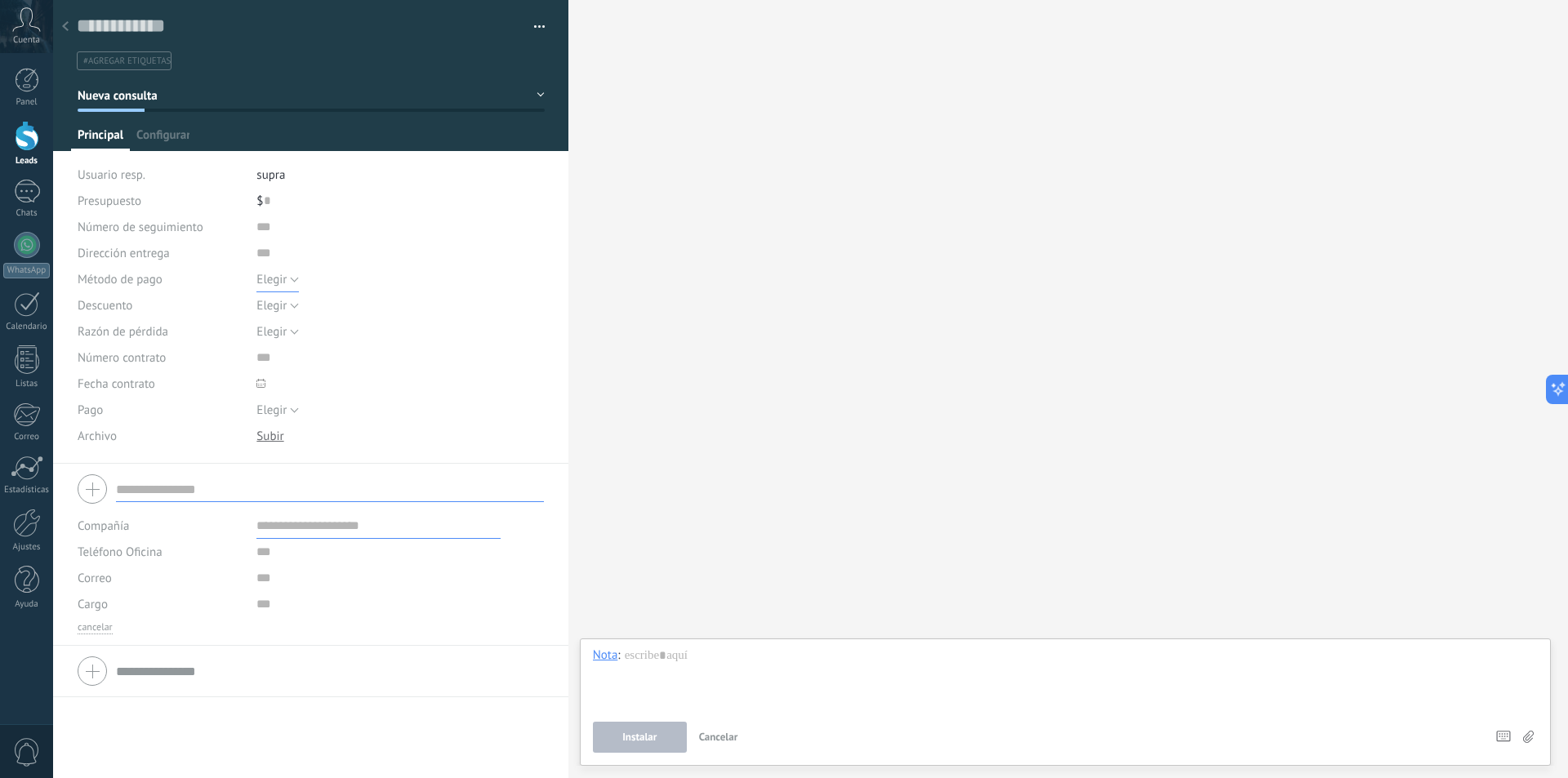
click at [269, 280] on span "Elegir" at bounding box center [271, 280] width 30 height 16
click at [269, 280] on span "Elegir" at bounding box center [384, 280] width 291 height 16
click at [60, 25] on div at bounding box center [65, 27] width 23 height 32
